Goal: Information Seeking & Learning: Learn about a topic

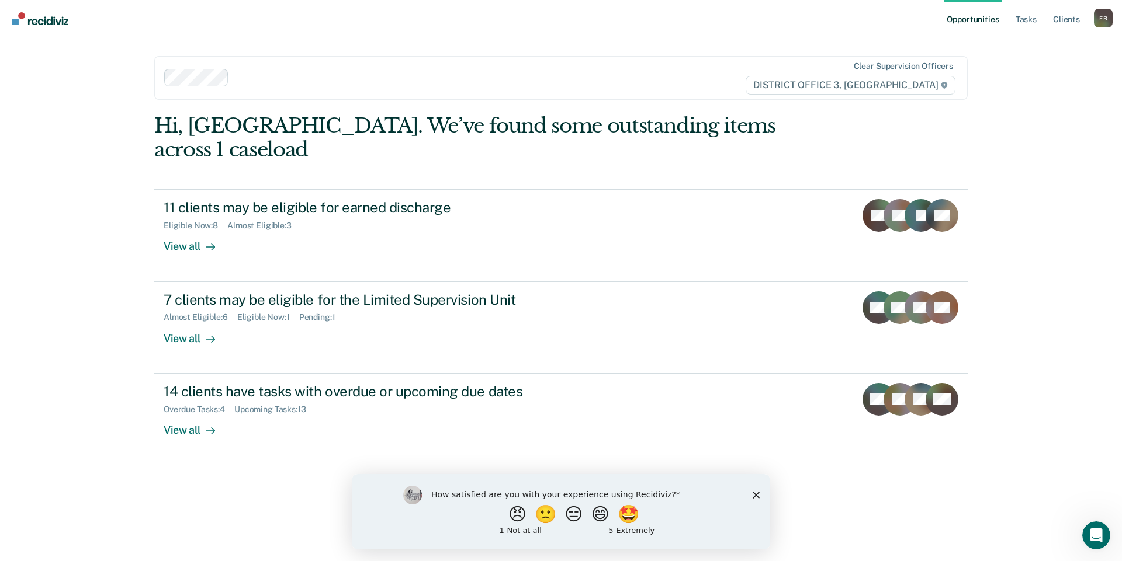
click at [760, 492] on div "How satisfied are you with your experience using Recidiviz? 😠 🙁 😑 😄 🤩 1 - Not a…" at bounding box center [561, 511] width 418 height 75
click at [1020, 21] on link "Tasks" at bounding box center [1026, 18] width 26 height 37
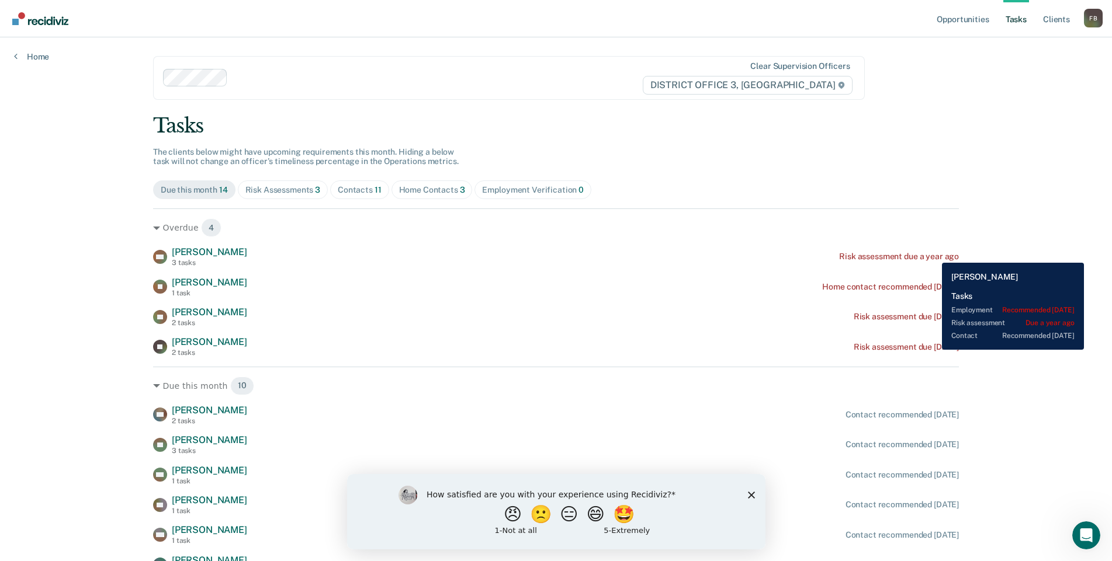
click at [931, 255] on div "Risk assessment due a year ago" at bounding box center [899, 257] width 120 height 10
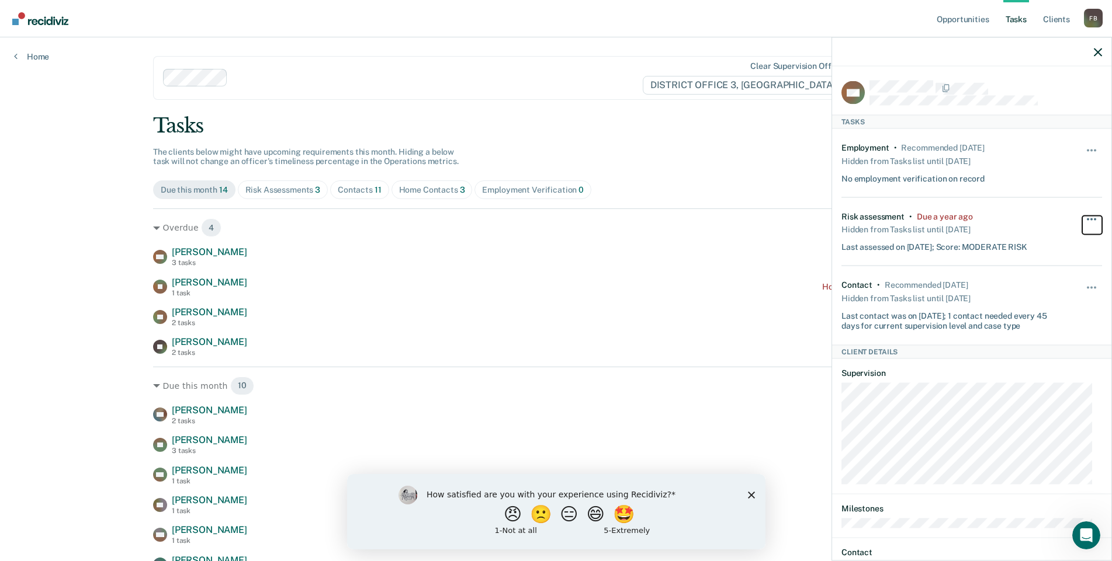
click at [1085, 219] on button "button" at bounding box center [1092, 225] width 20 height 19
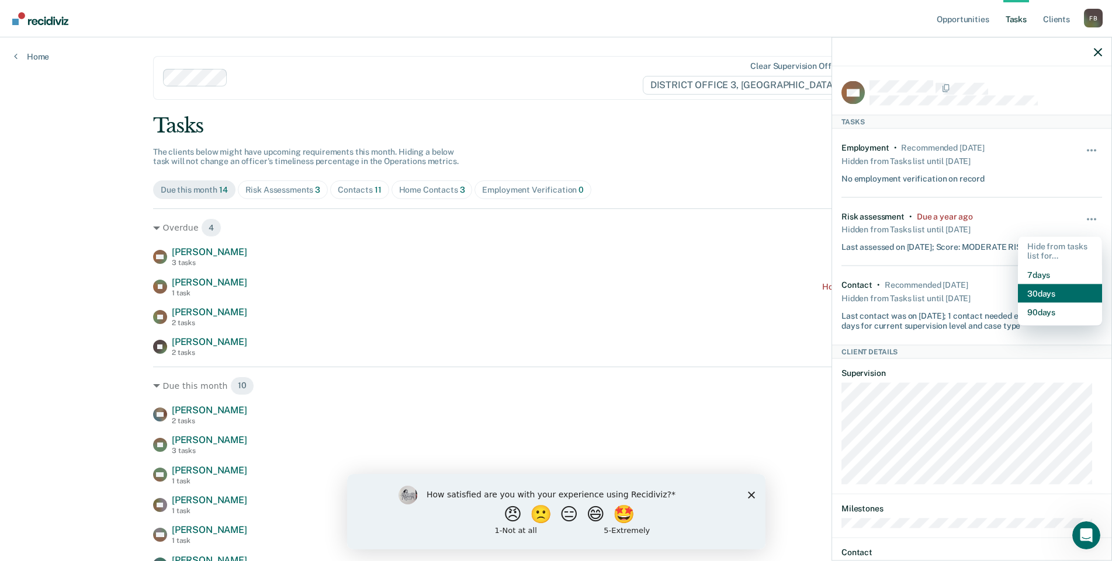
click at [1039, 290] on button "30 days" at bounding box center [1060, 293] width 84 height 19
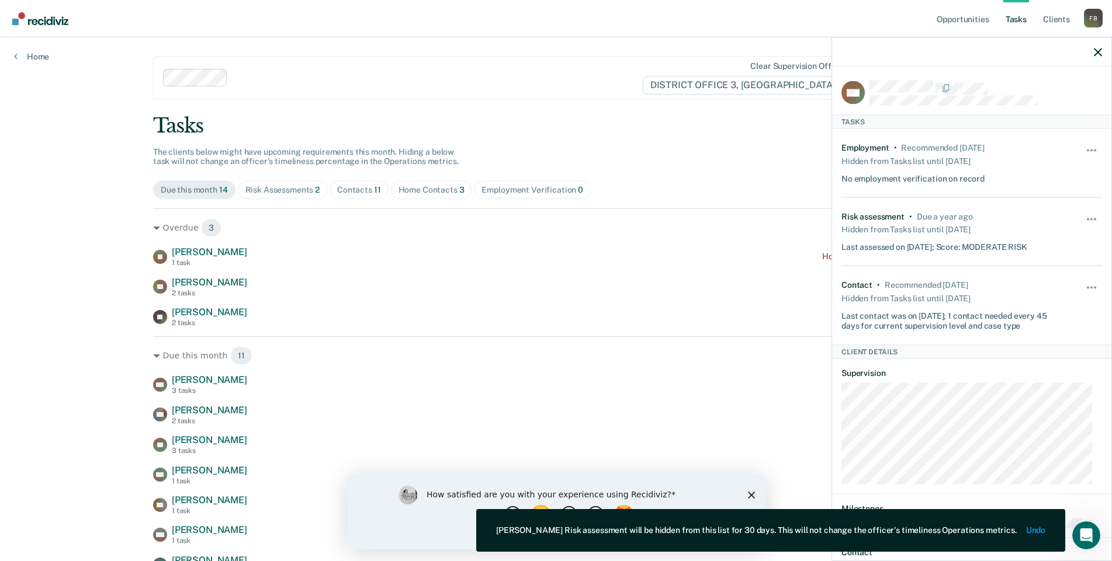
click at [1102, 51] on div at bounding box center [971, 51] width 279 height 29
click at [1096, 51] on icon "button" at bounding box center [1097, 52] width 8 height 8
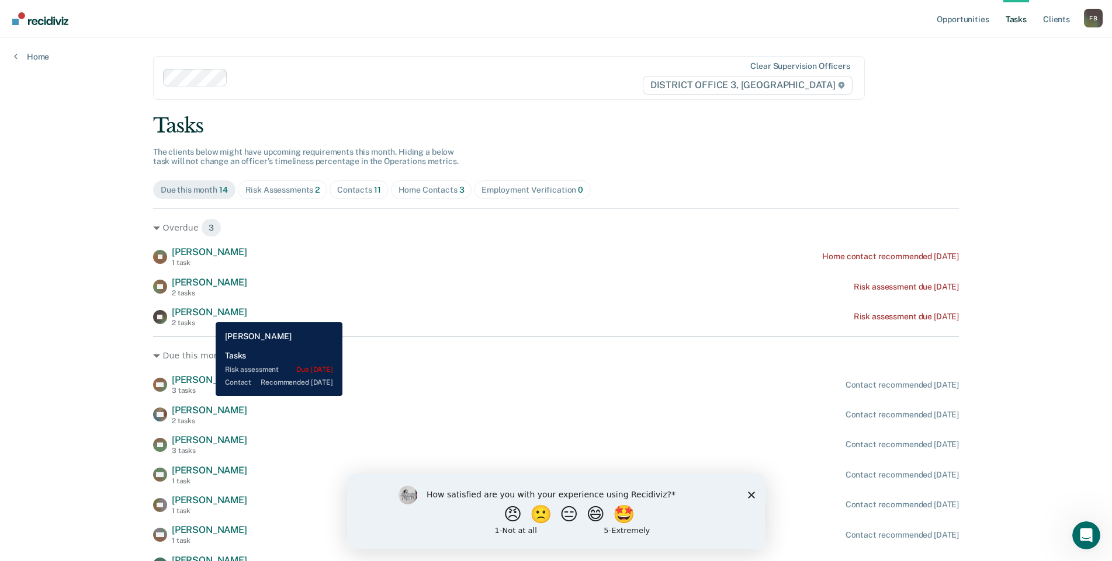
click at [207, 314] on span "[PERSON_NAME]" at bounding box center [209, 312] width 75 height 11
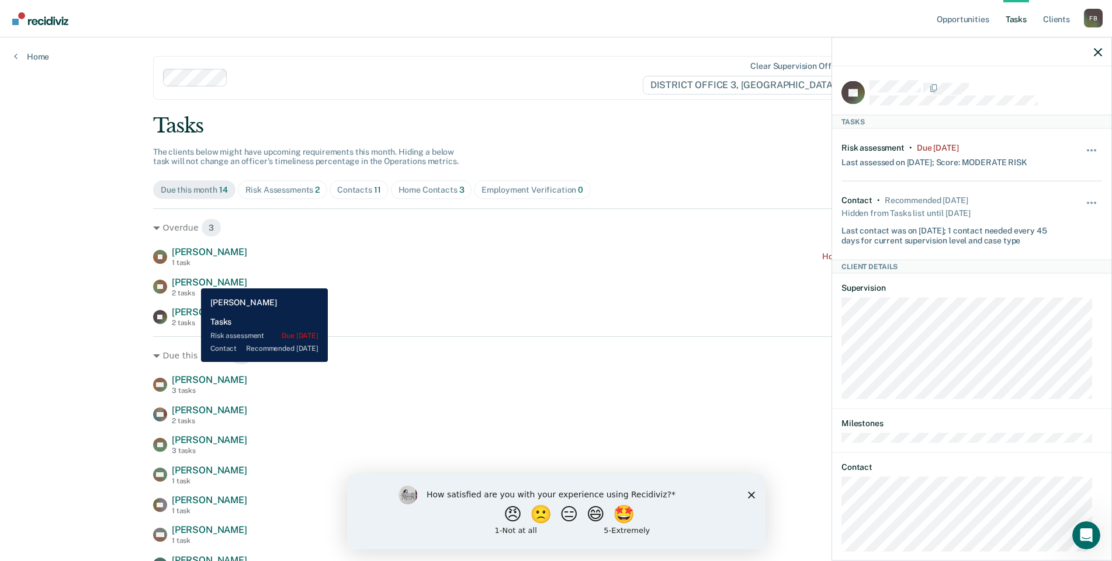
click at [192, 280] on span "[PERSON_NAME]" at bounding box center [209, 282] width 75 height 11
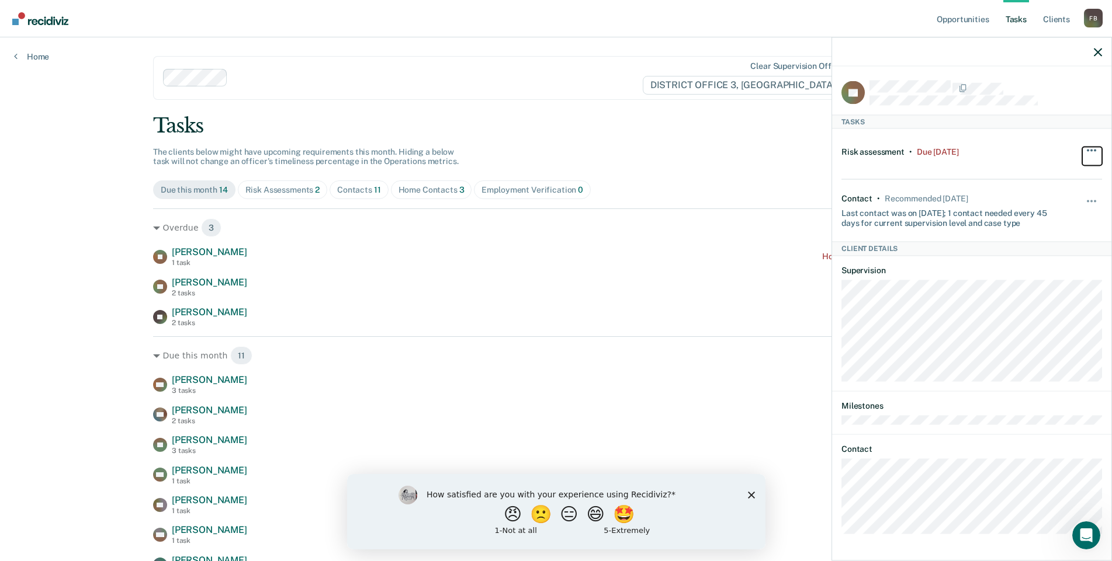
click at [1089, 147] on button "button" at bounding box center [1092, 156] width 20 height 19
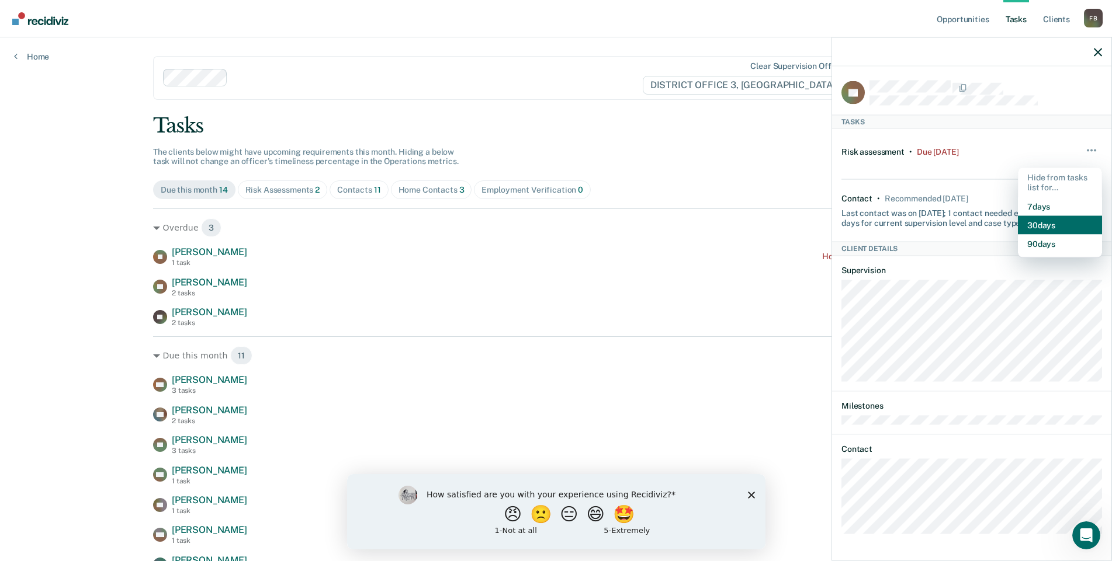
click at [1048, 223] on button "30 days" at bounding box center [1060, 225] width 84 height 19
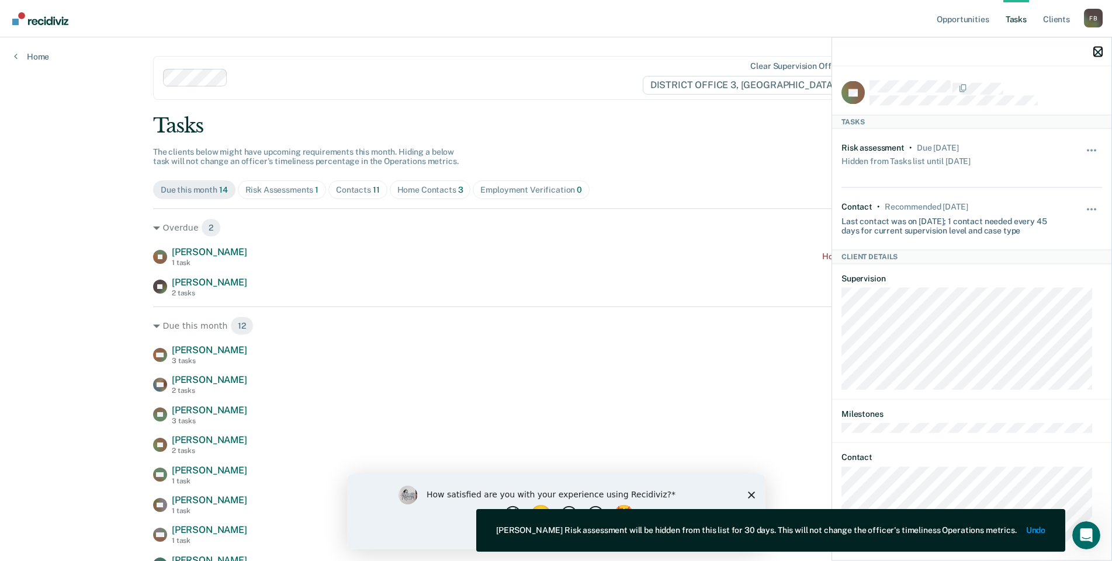
click at [1099, 49] on icon "button" at bounding box center [1097, 52] width 8 height 8
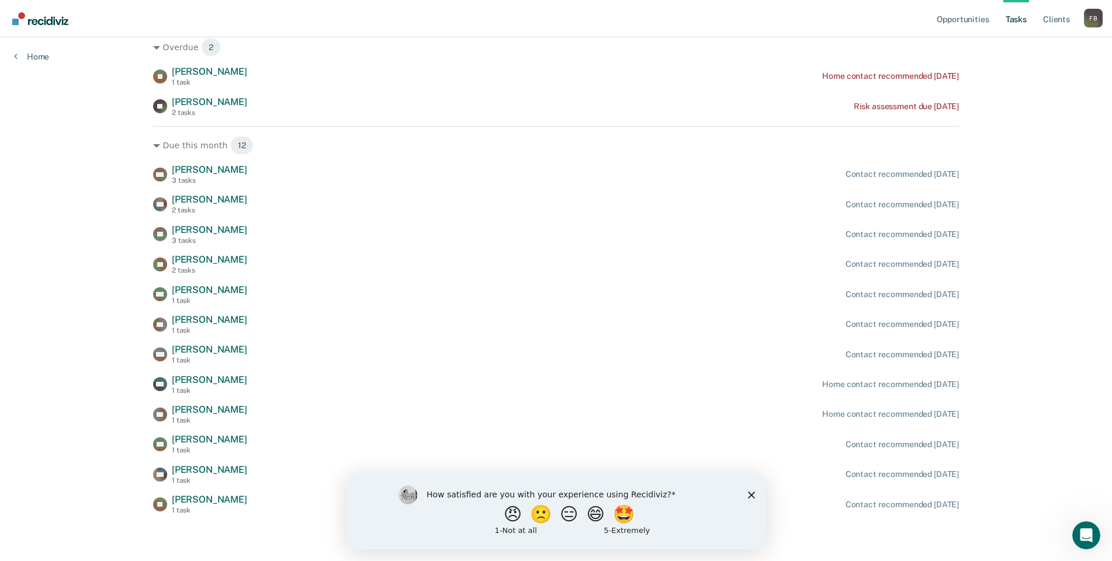
scroll to position [181, 0]
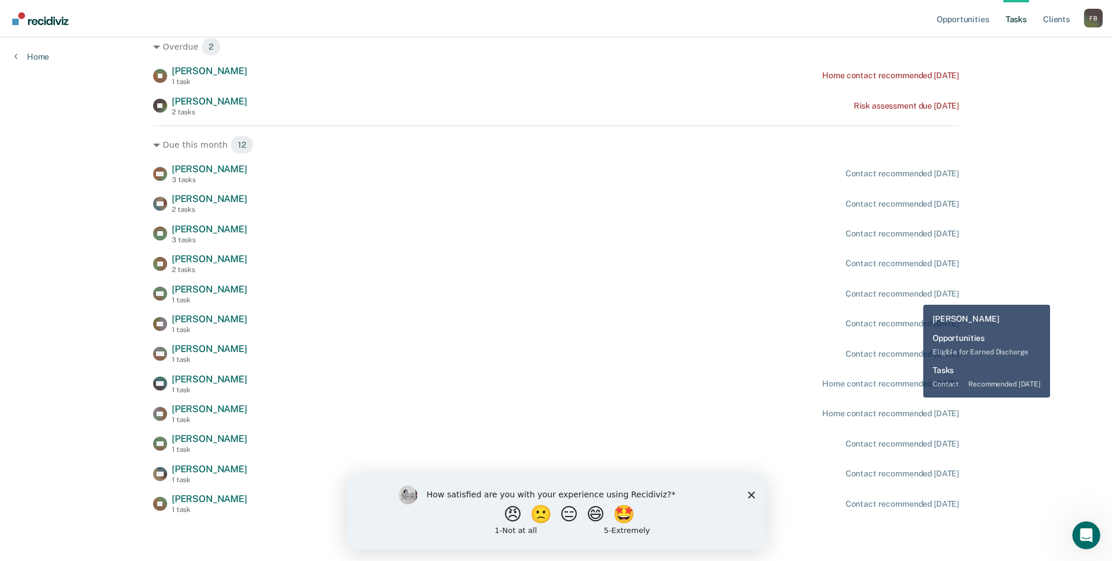
click at [914, 296] on div "Contact recommended [DATE]" at bounding box center [901, 294] width 113 height 10
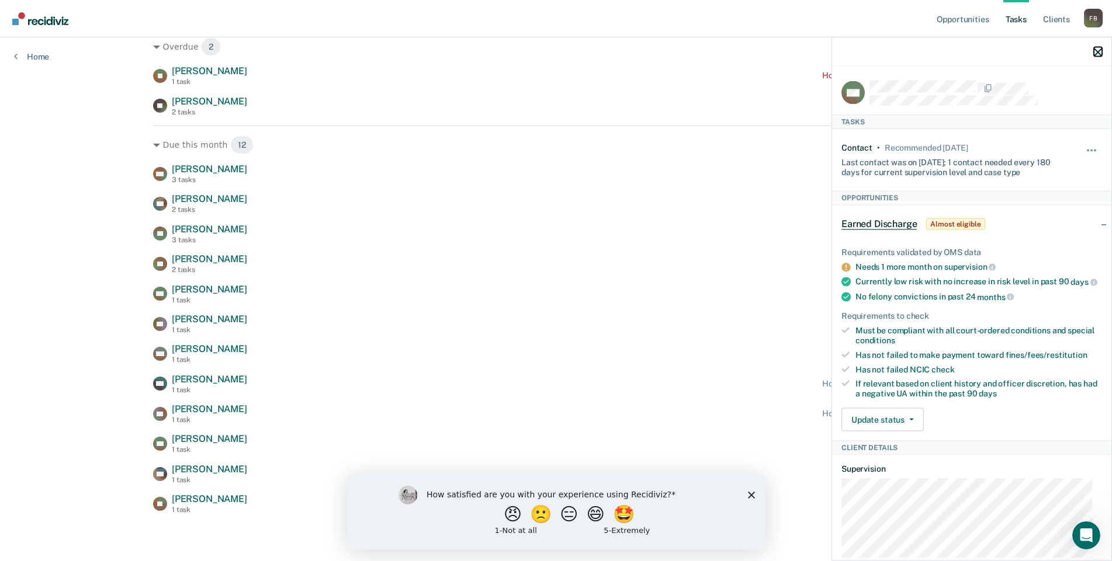
click at [1096, 50] on icon "button" at bounding box center [1097, 52] width 8 height 8
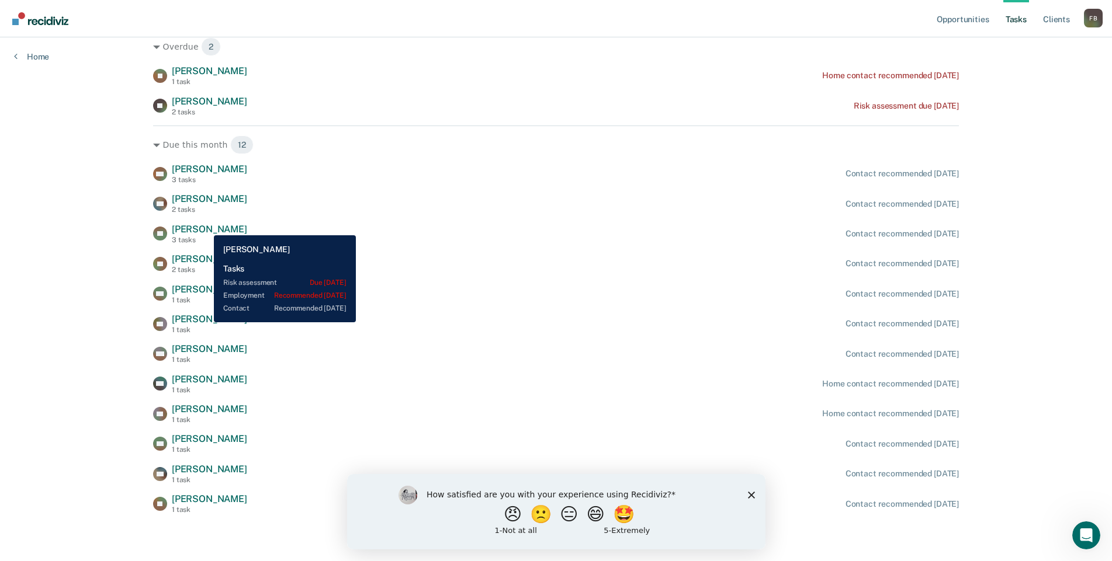
click at [205, 227] on span "[PERSON_NAME]" at bounding box center [209, 229] width 75 height 11
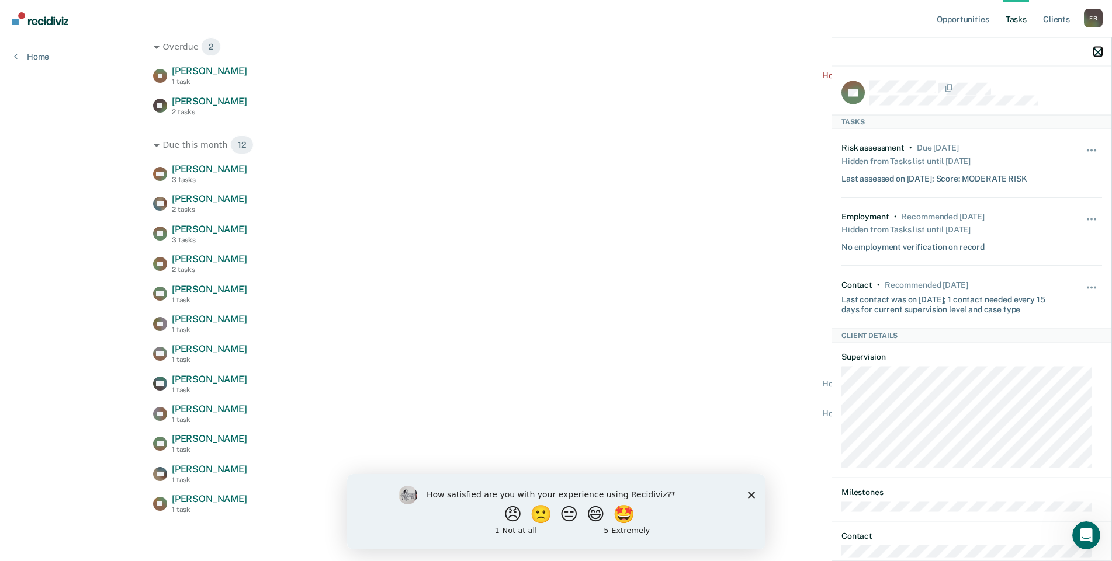
click at [1101, 55] on icon "button" at bounding box center [1097, 52] width 8 height 8
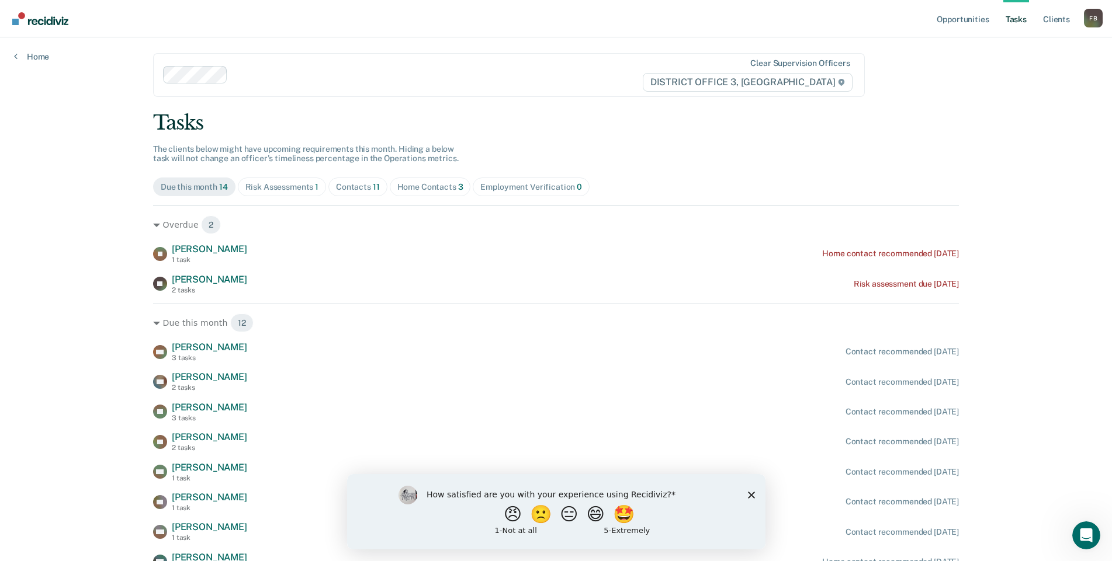
scroll to position [0, 0]
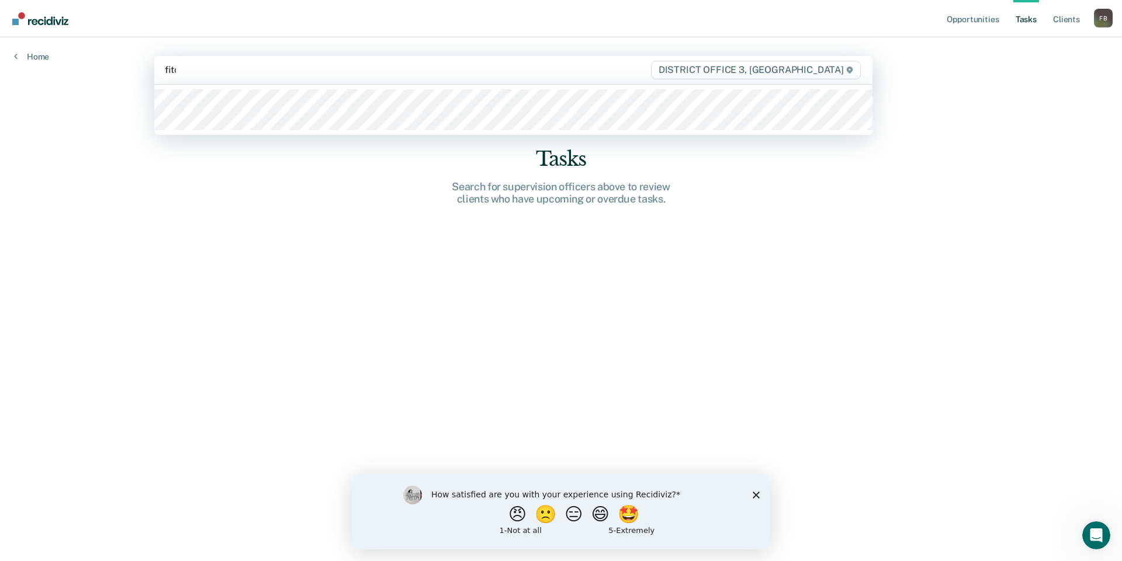
type input "fitch"
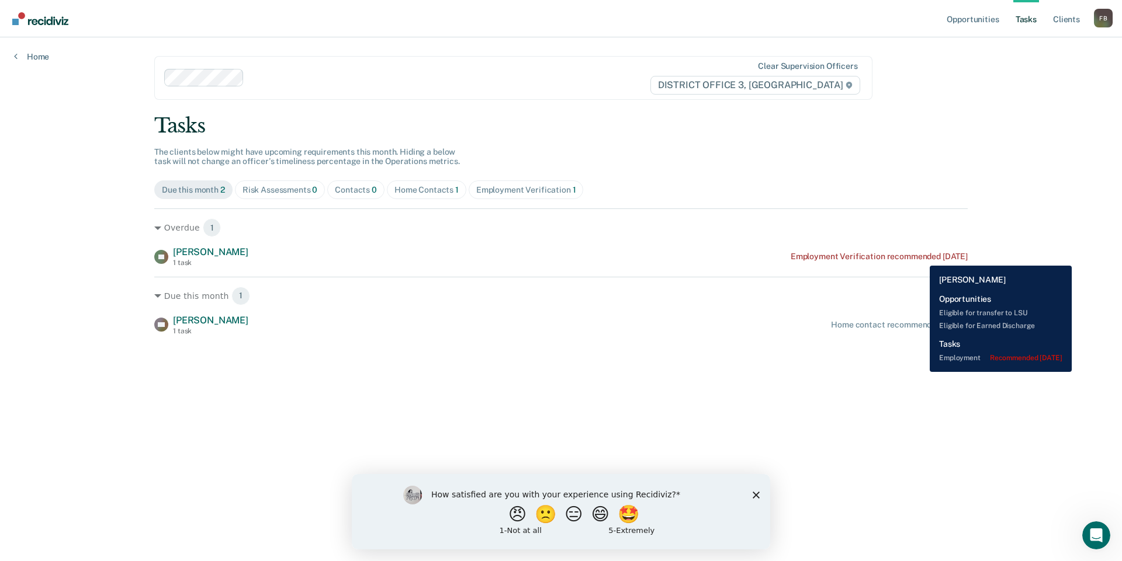
click at [921, 257] on div "Employment Verification recommended [DATE]" at bounding box center [878, 257] width 177 height 10
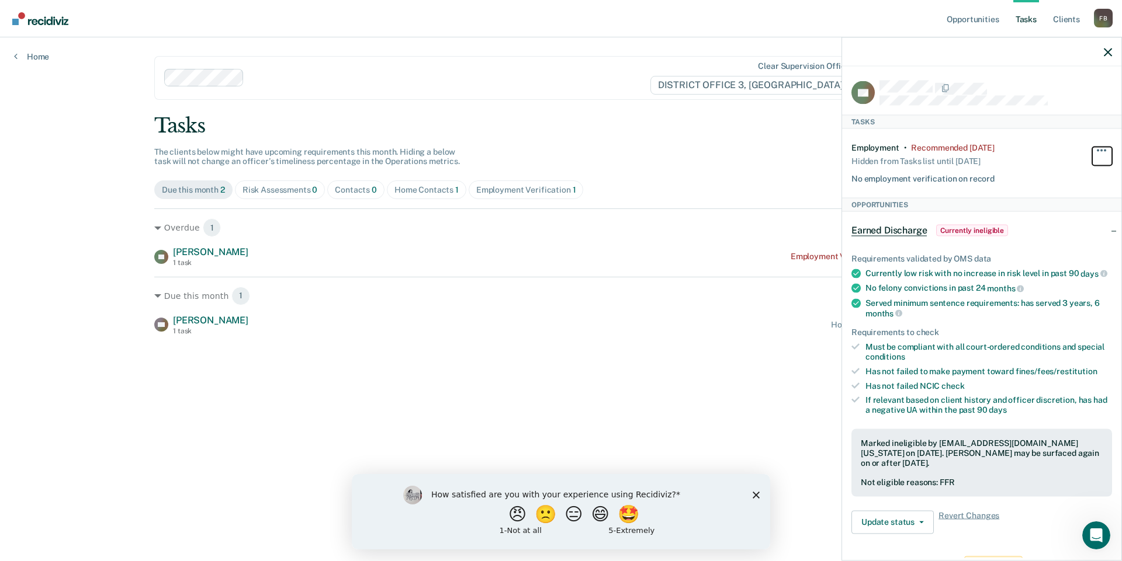
click at [1092, 149] on button "button" at bounding box center [1102, 156] width 20 height 19
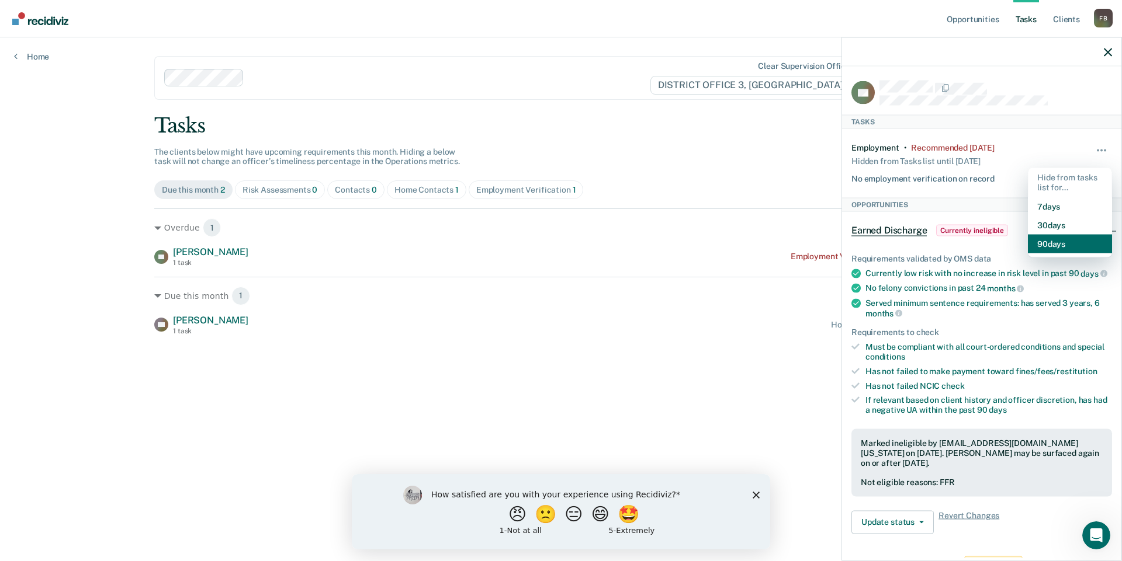
click at [1044, 247] on button "90 days" at bounding box center [1069, 243] width 84 height 19
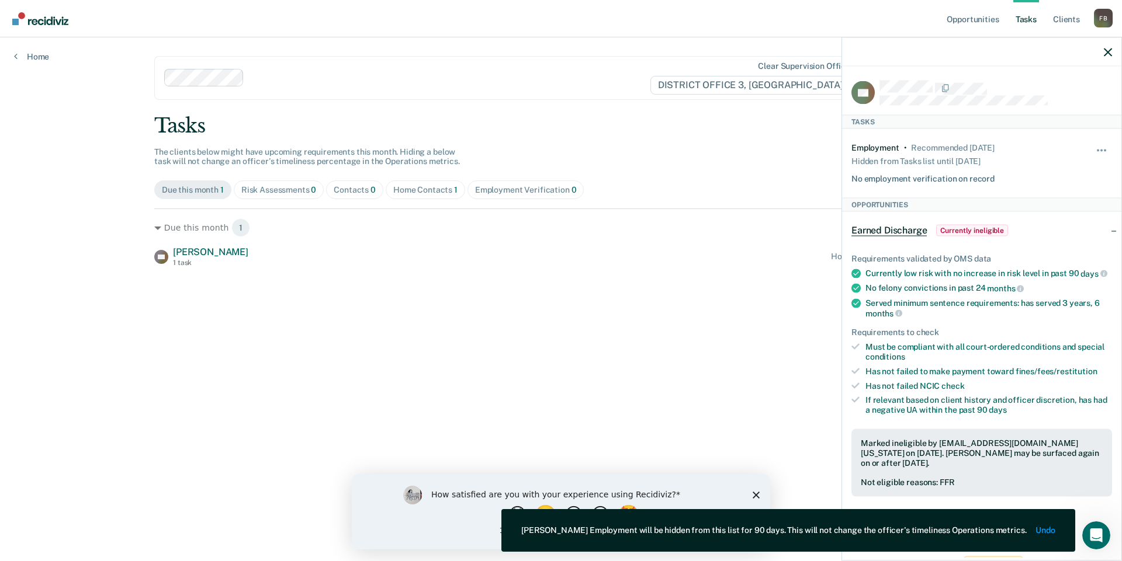
click at [546, 332] on main "Clear supervision officers DISTRICT OFFICE 3, [PERSON_NAME] Tasks The clients b…" at bounding box center [560, 285] width 841 height 496
click at [1108, 53] on icon "button" at bounding box center [1107, 52] width 8 height 8
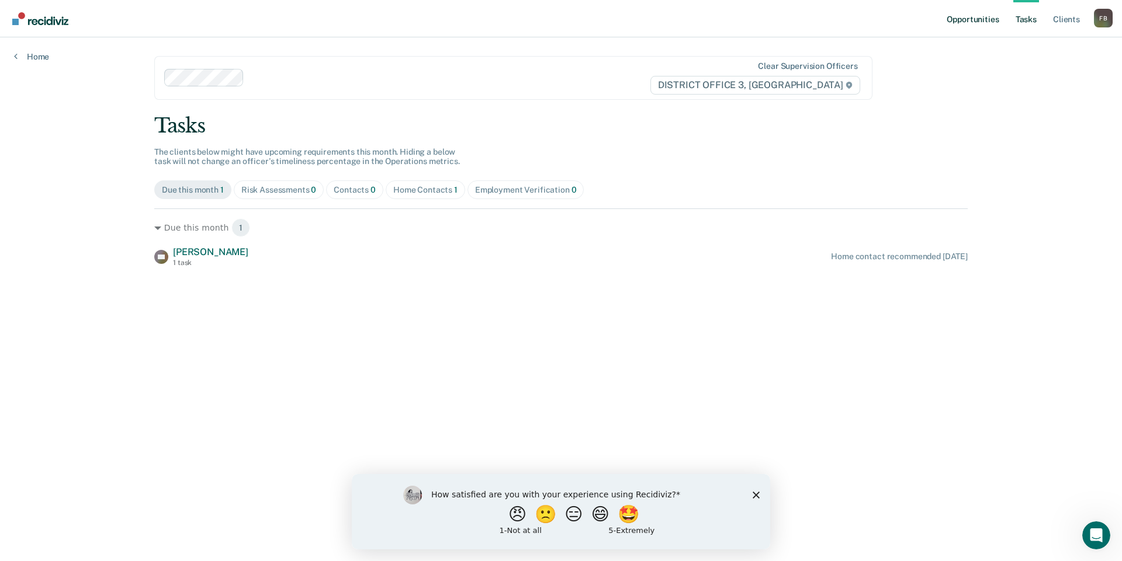
click at [961, 22] on link "Opportunities" at bounding box center [972, 18] width 57 height 37
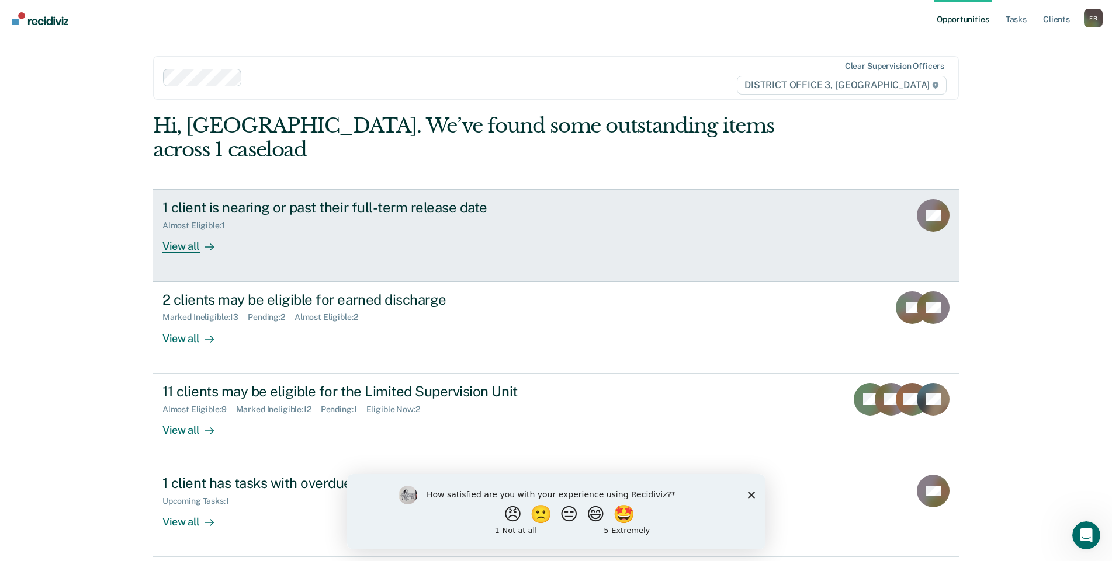
click at [650, 200] on link "1 client is nearing or past their full-term release date Almost Eligible : 1 Vi…" at bounding box center [556, 235] width 806 height 92
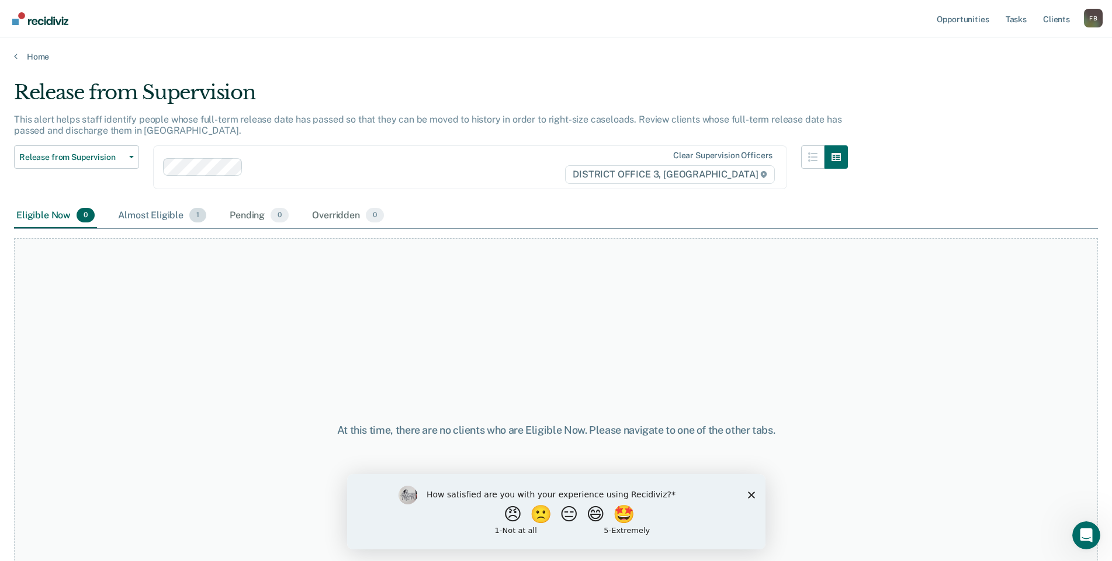
click at [179, 215] on div "Almost Eligible 1" at bounding box center [162, 216] width 93 height 26
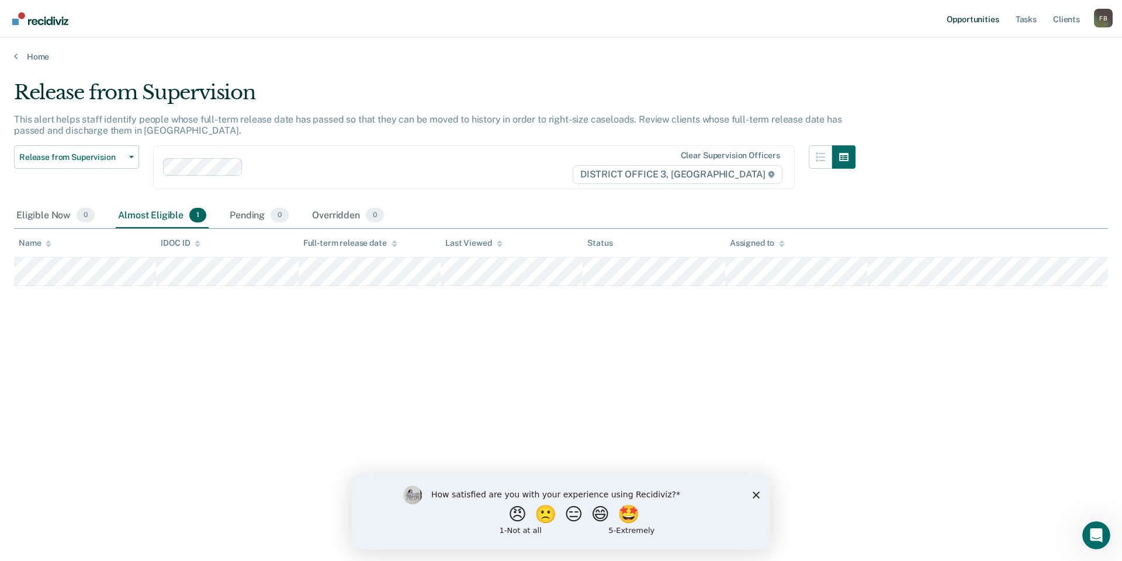
click at [967, 26] on link "Opportunities" at bounding box center [972, 18] width 57 height 37
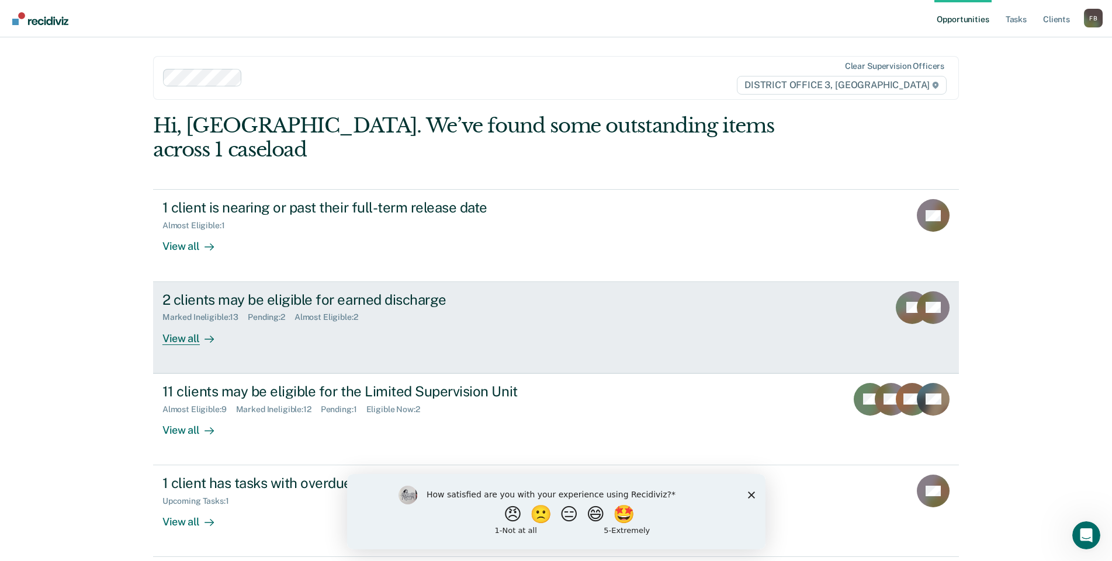
click at [387, 308] on div "Marked Ineligible : 13 Pending : 2 Almost Eligible : 2" at bounding box center [367, 315] width 410 height 15
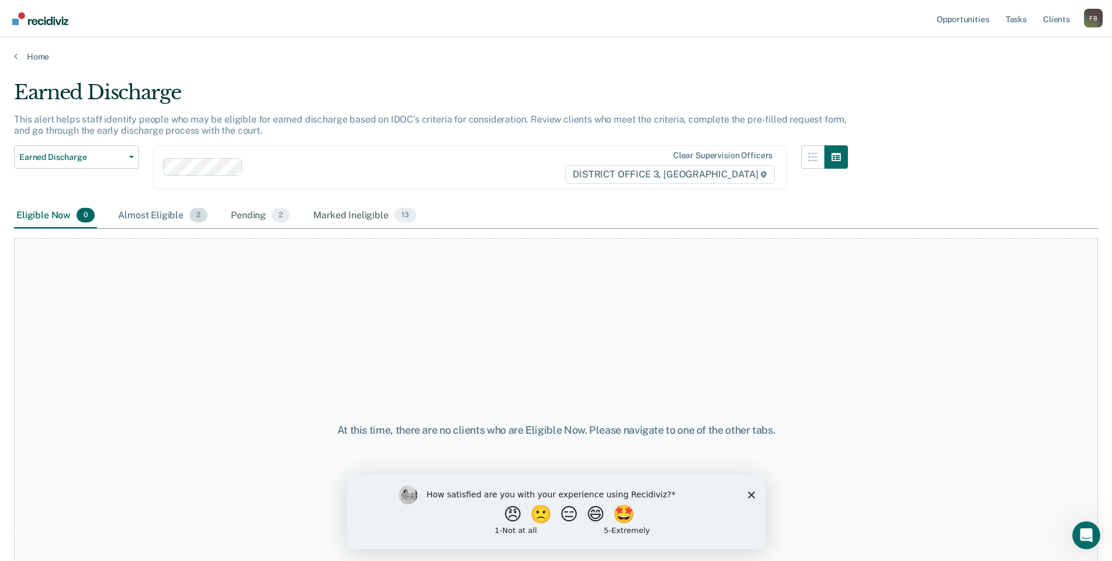
click at [183, 216] on div "Almost Eligible 2" at bounding box center [163, 216] width 94 height 26
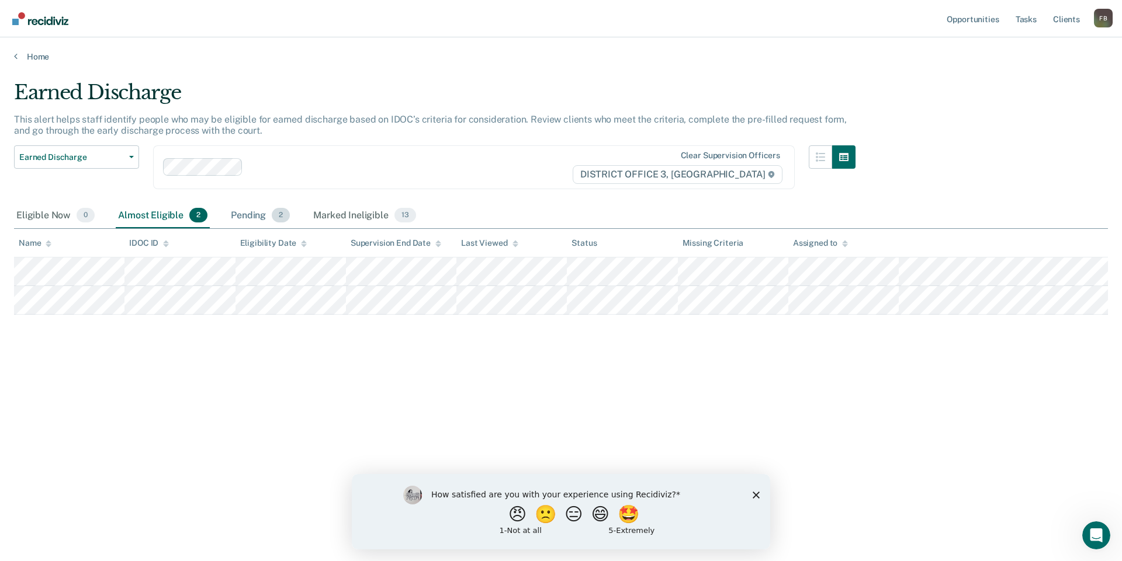
click at [271, 220] on div "Pending 2" at bounding box center [260, 216] width 64 height 26
click at [171, 216] on div "Almost Eligible 2" at bounding box center [163, 216] width 94 height 26
click at [132, 158] on icon "button" at bounding box center [131, 157] width 5 height 2
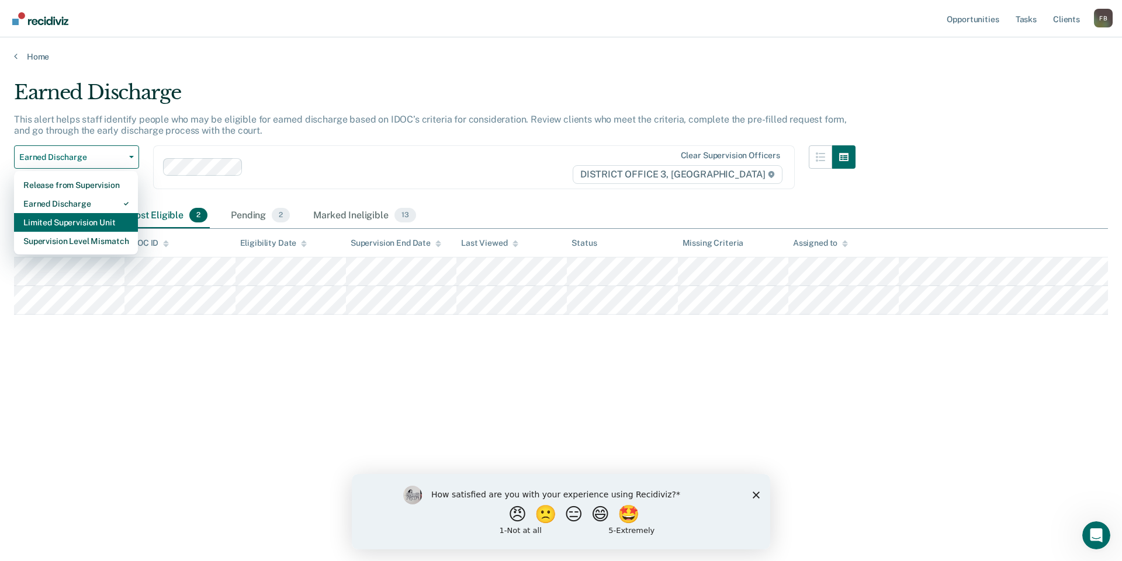
click at [99, 223] on div "Limited Supervision Unit" at bounding box center [75, 222] width 105 height 19
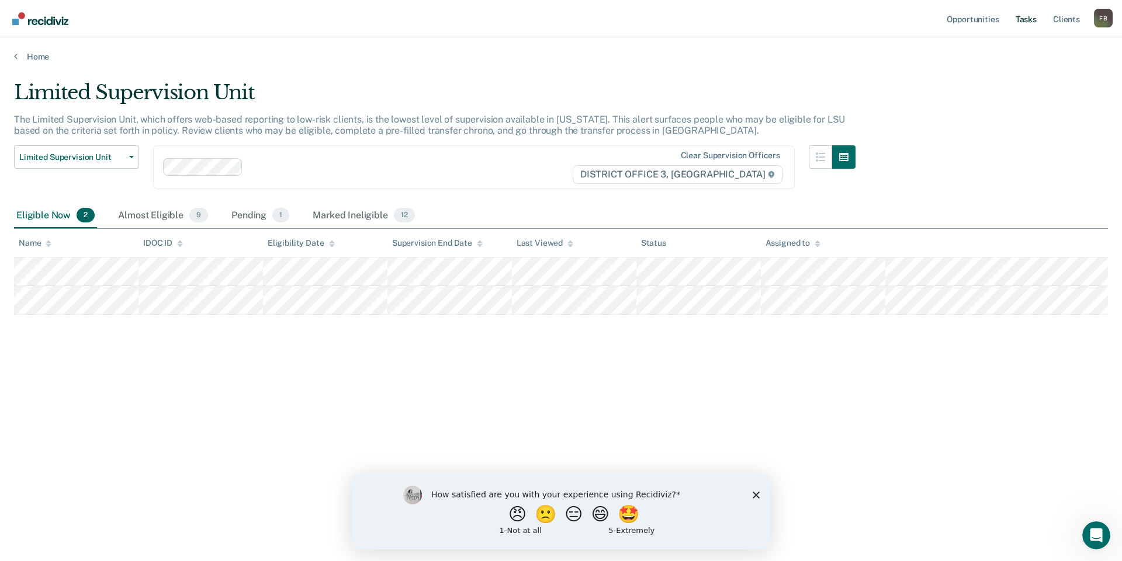
click at [1033, 23] on link "Tasks" at bounding box center [1026, 18] width 26 height 37
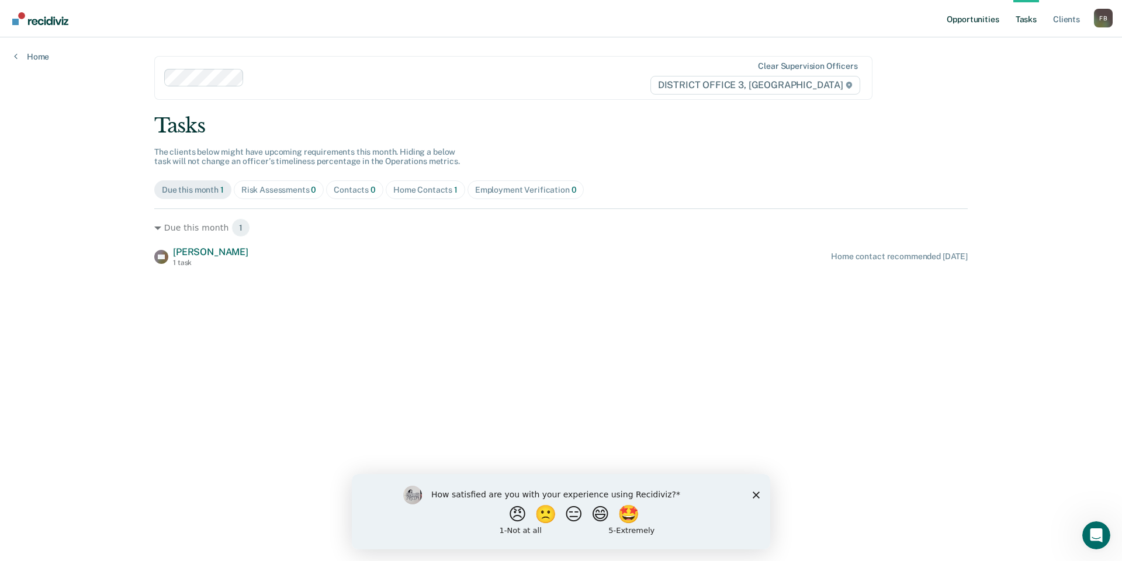
click at [968, 20] on link "Opportunities" at bounding box center [972, 18] width 57 height 37
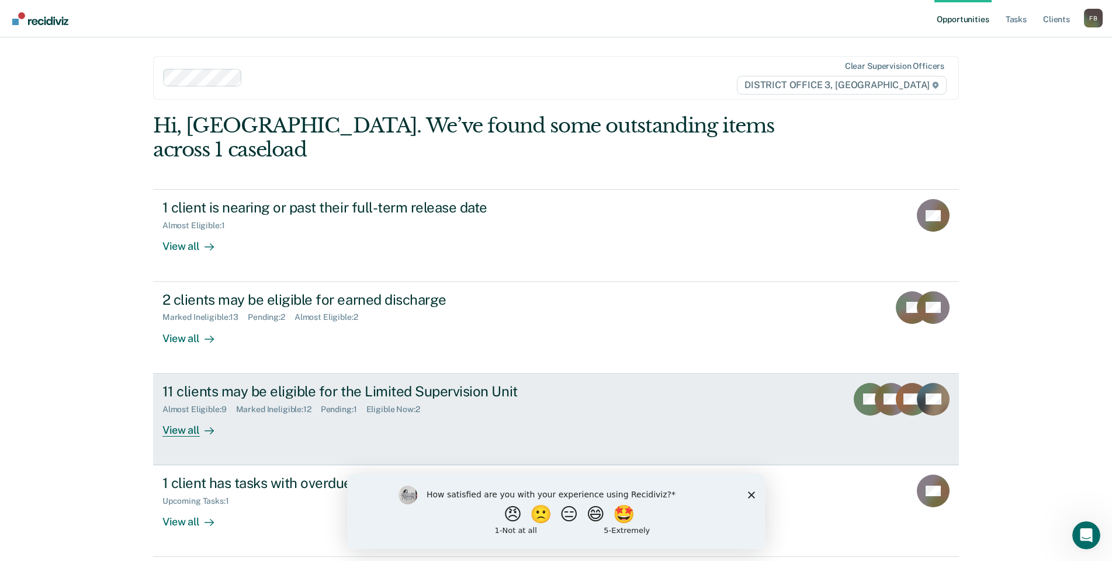
click at [414, 425] on link "11 clients may be eligible for the Limited Supervision Unit Almost Eligible : 9…" at bounding box center [556, 420] width 806 height 92
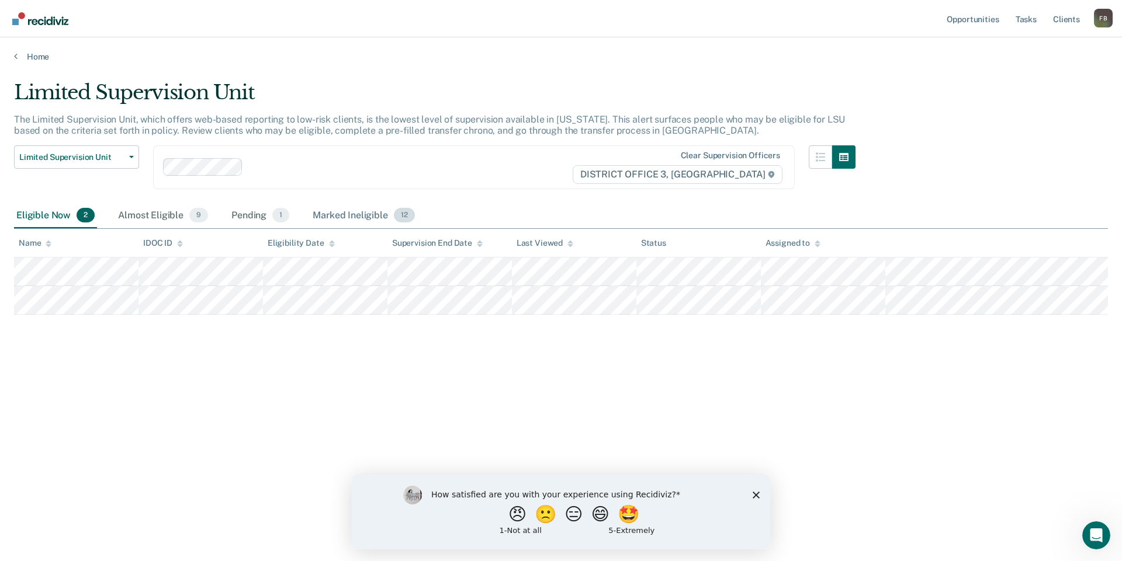
click at [369, 210] on div "Marked Ineligible 12" at bounding box center [363, 216] width 106 height 26
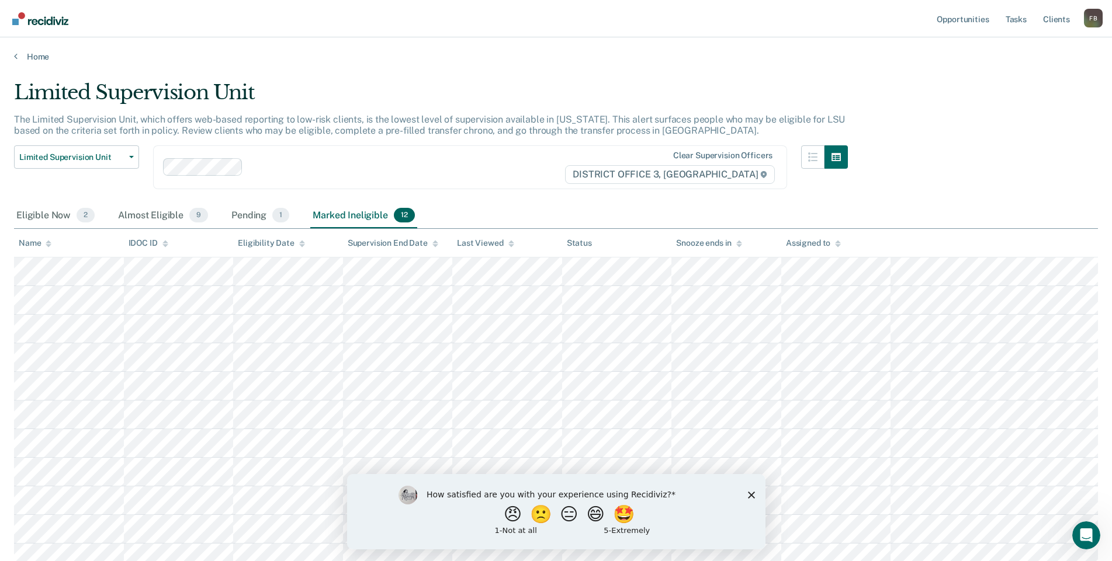
scroll to position [134, 0]
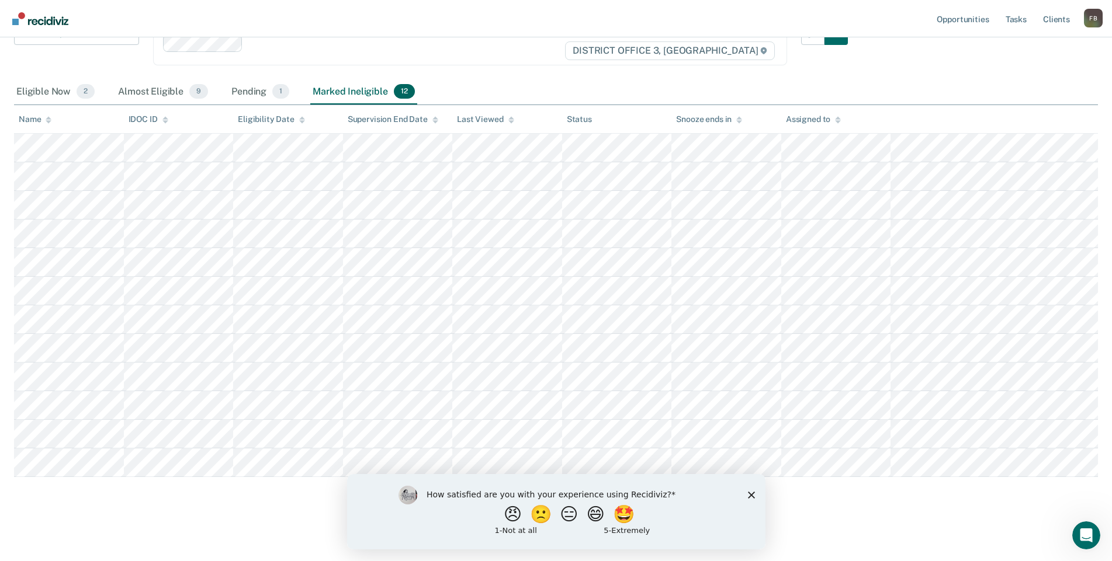
click at [195, 529] on main "Limited Supervision Unit The Limited Supervision Unit, which offers web-based r…" at bounding box center [556, 248] width 1112 height 620
click at [747, 492] on polygon "Close survey" at bounding box center [750, 494] width 7 height 7
